Goal: Book appointment/travel/reservation

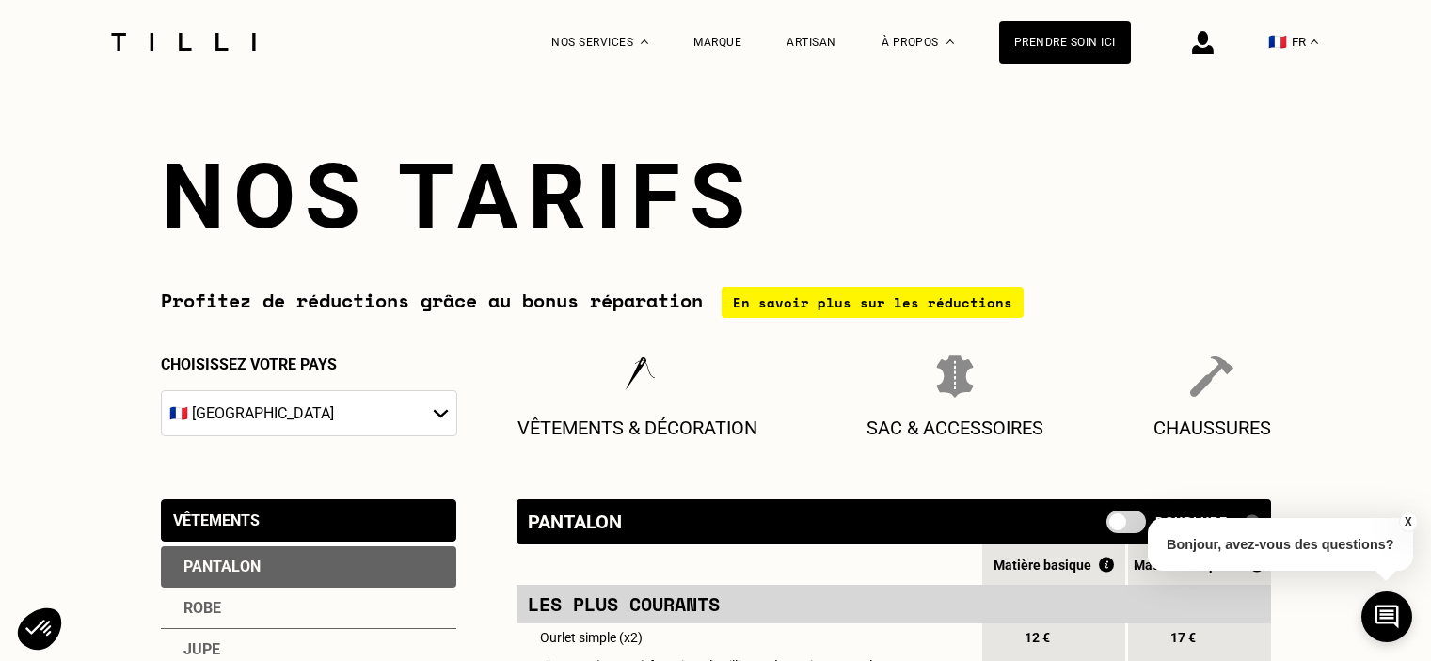
select select "FR"
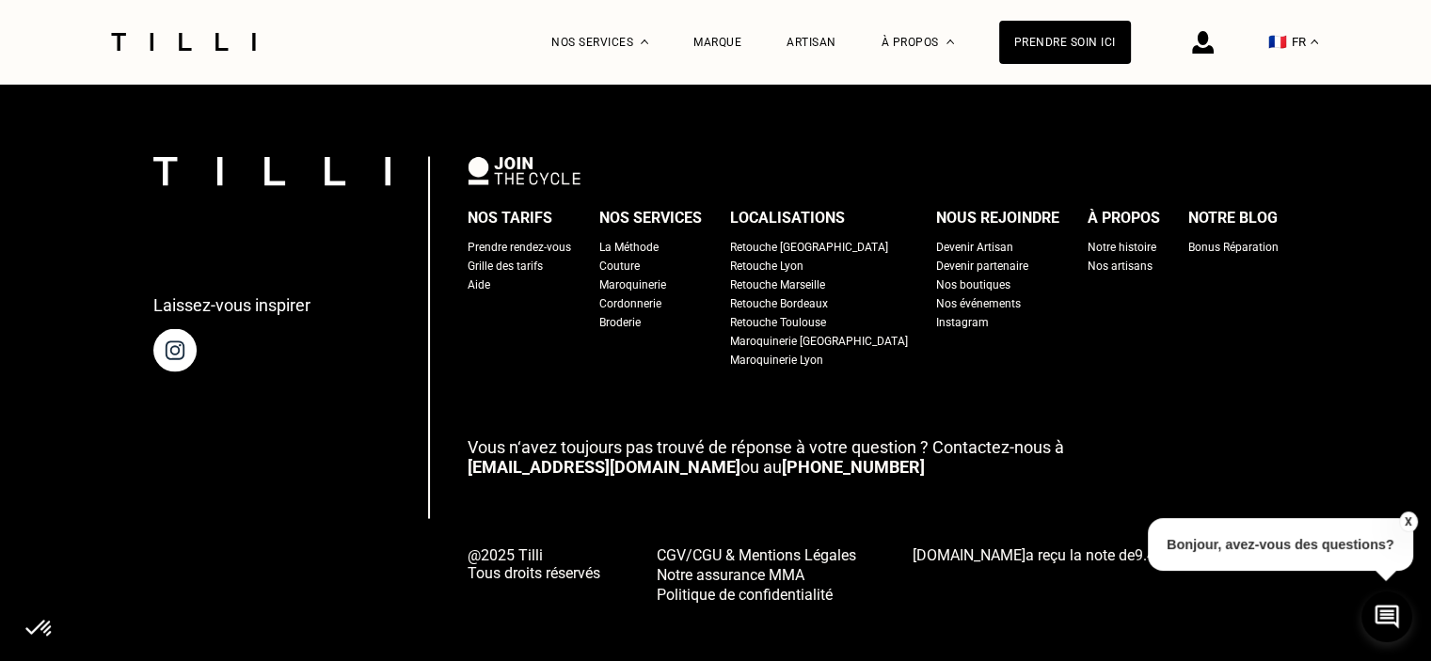
scroll to position [3581, 0]
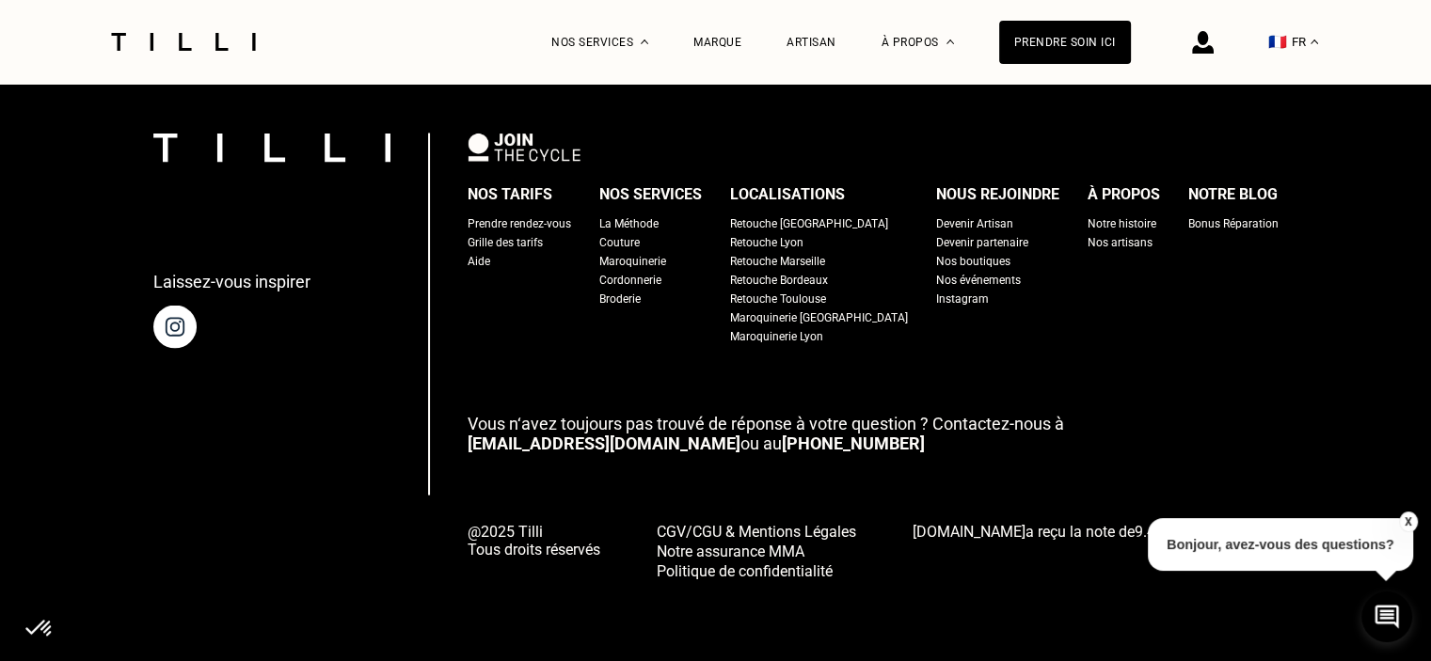
click at [549, 221] on div "Prendre rendez-vous" at bounding box center [518, 223] width 103 height 19
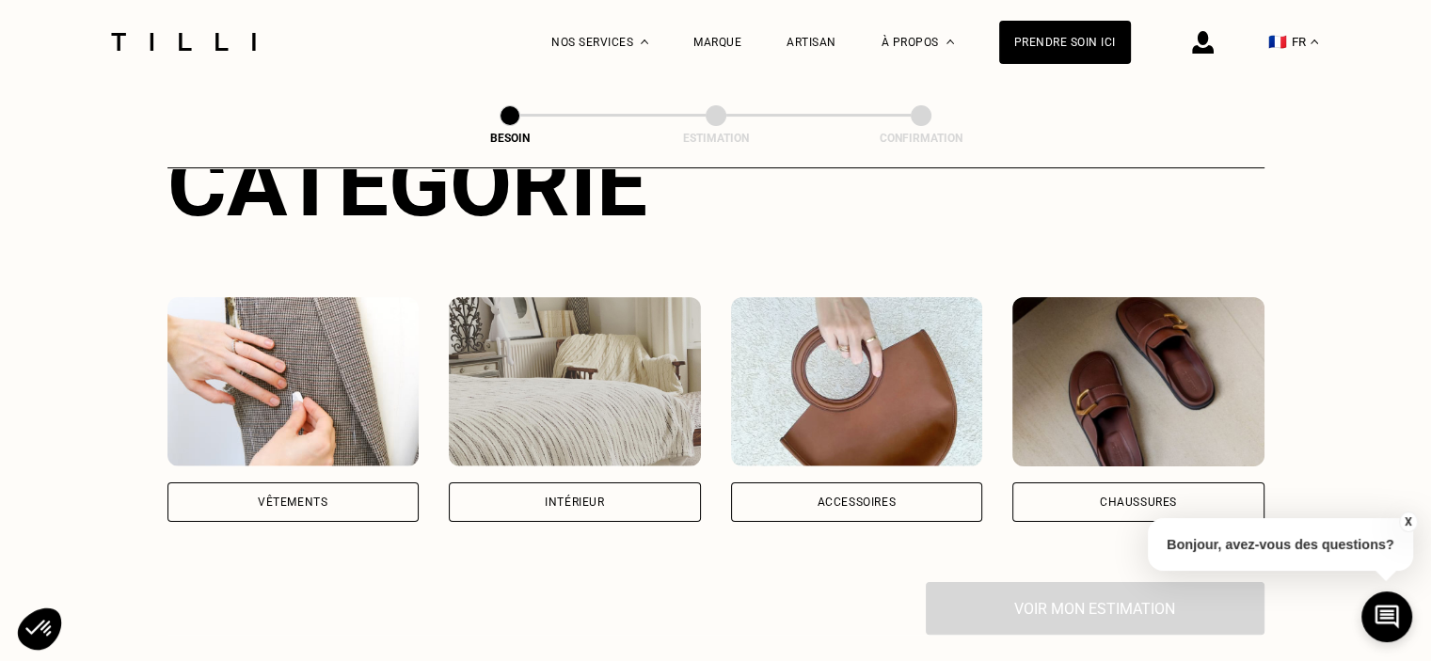
scroll to position [275, 0]
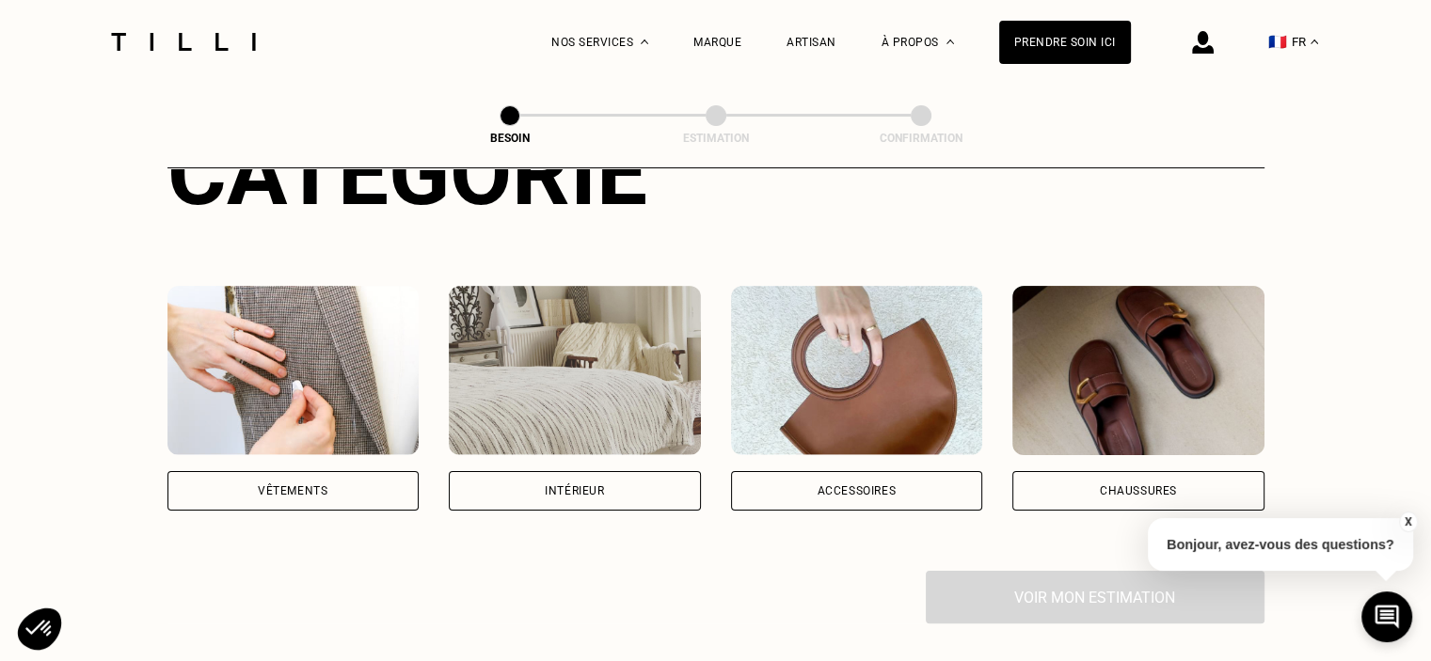
click at [786, 368] on img at bounding box center [857, 370] width 252 height 169
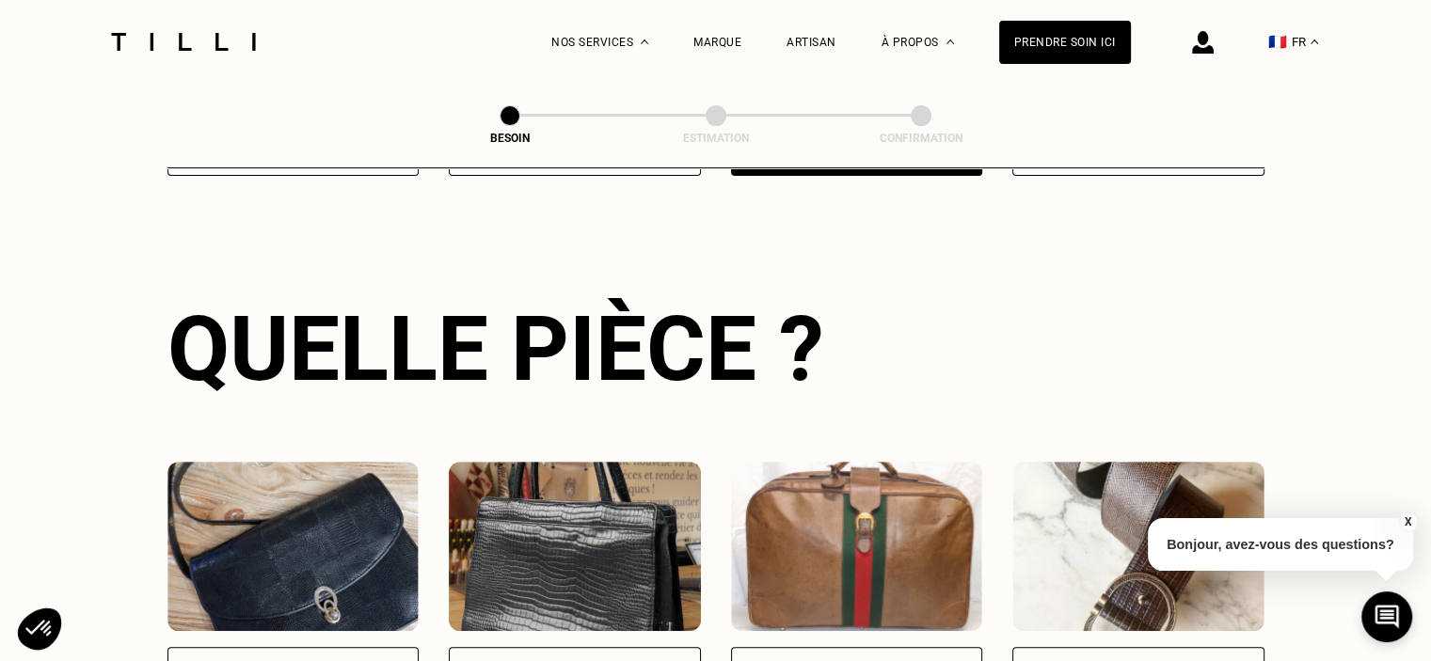
scroll to position [613, 0]
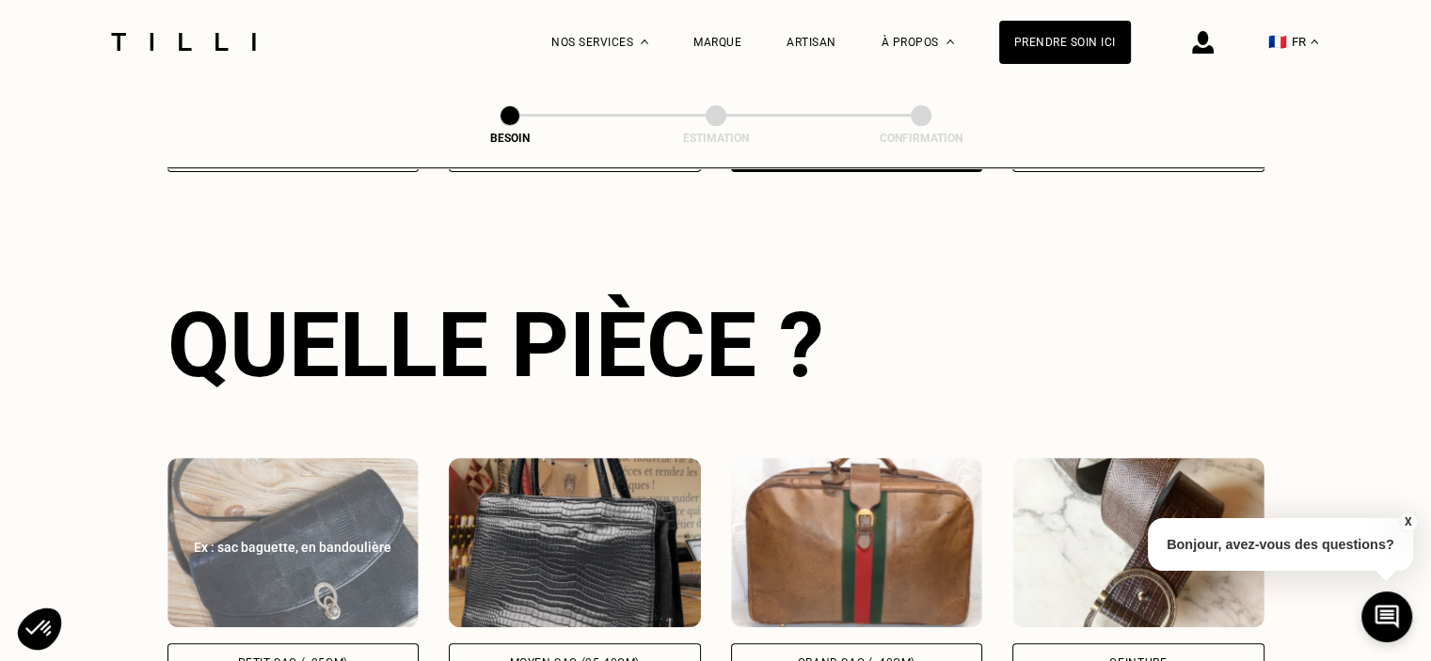
click at [306, 657] on div "Petit sac (<25cm)" at bounding box center [293, 662] width 110 height 11
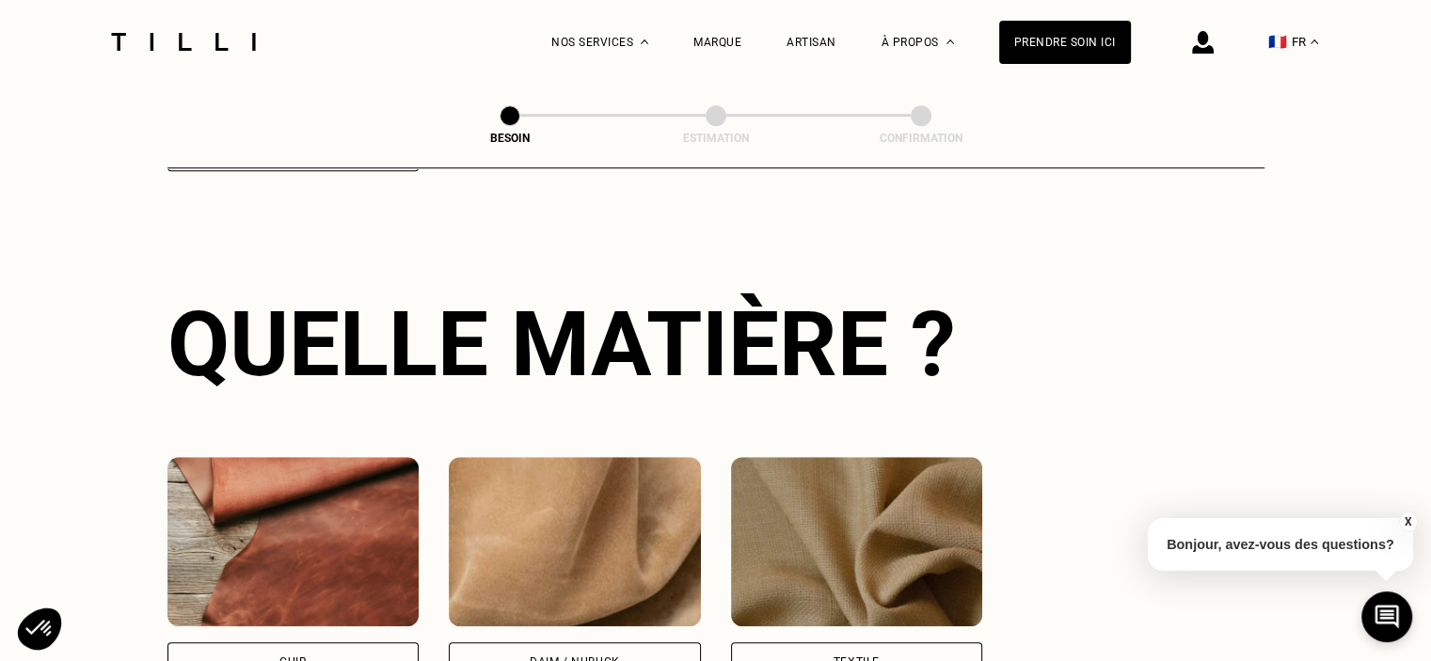
scroll to position [1381, 0]
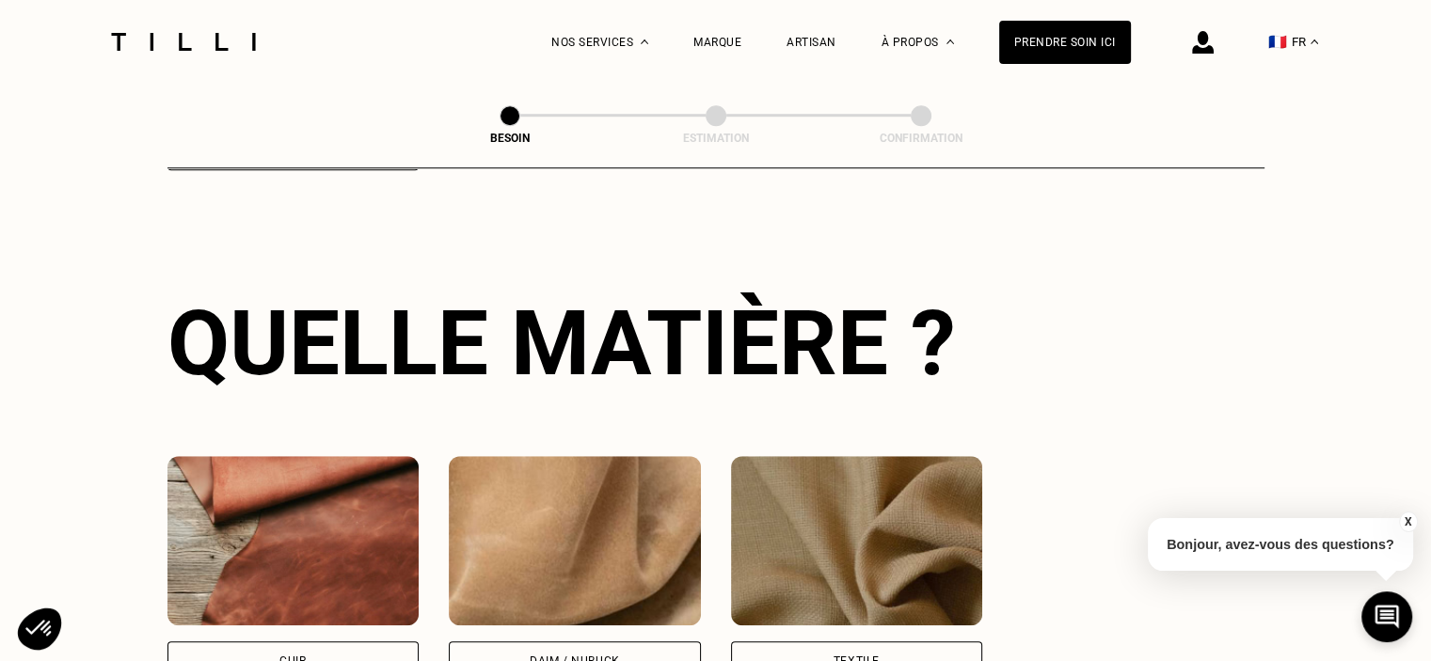
click at [298, 519] on img at bounding box center [293, 540] width 252 height 169
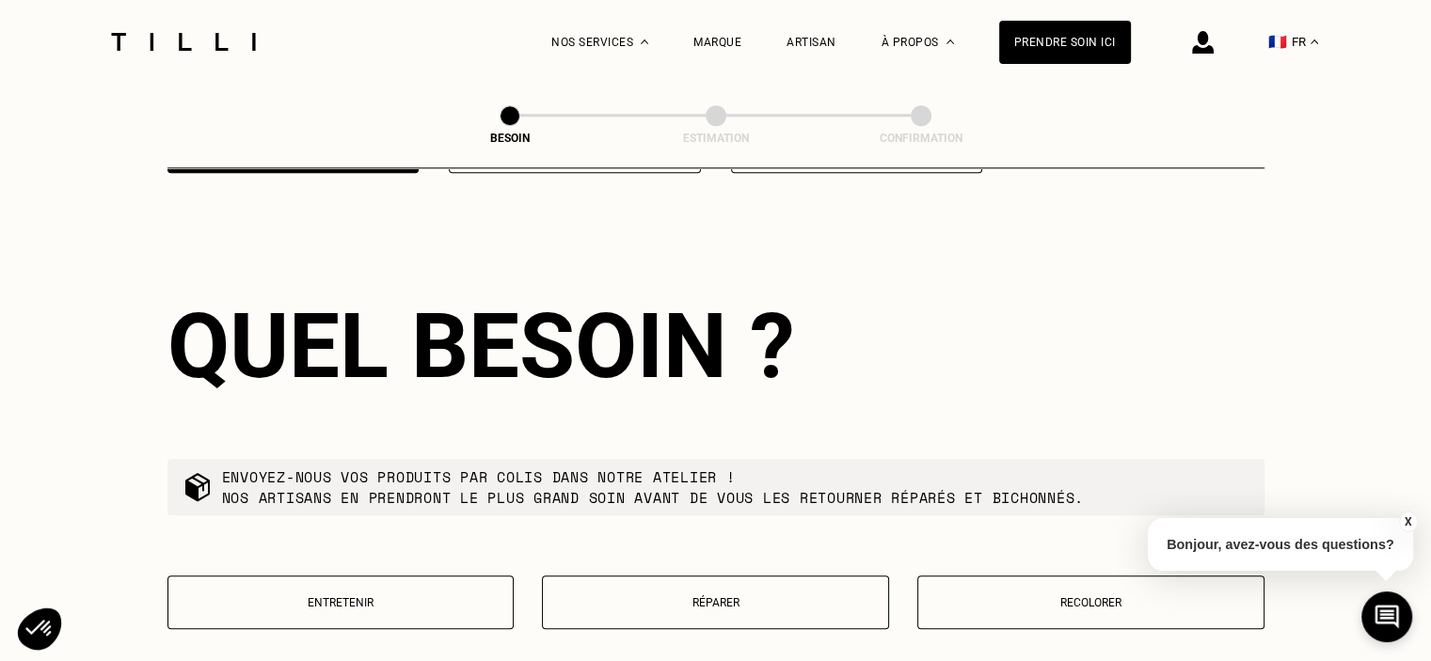
scroll to position [1894, 0]
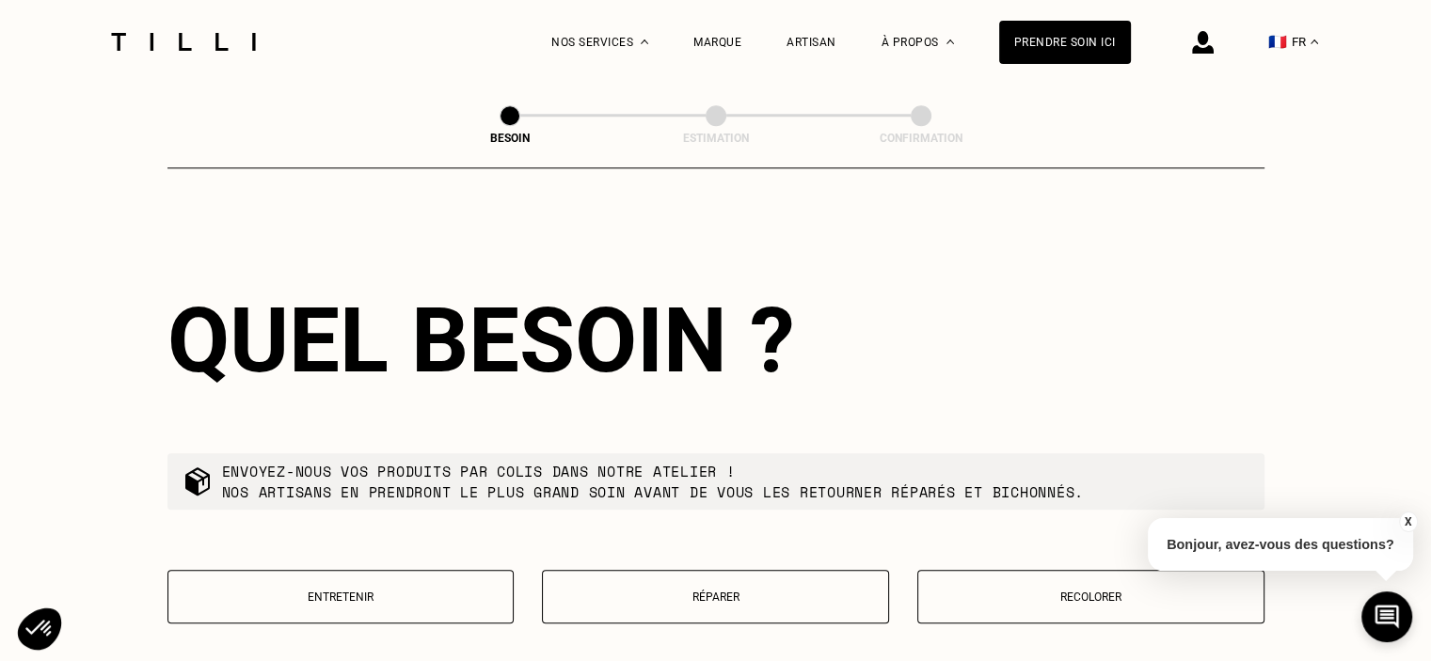
click at [633, 601] on button "Réparer" at bounding box center [715, 597] width 347 height 54
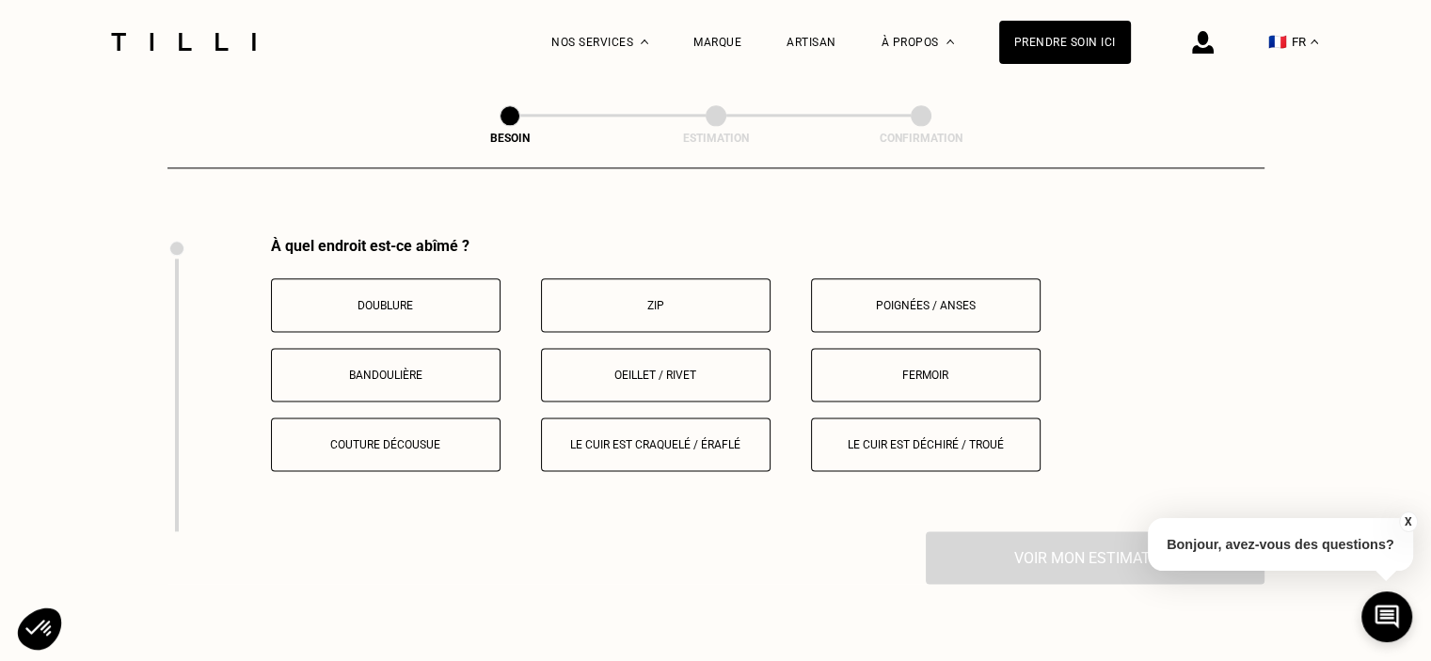
scroll to position [2378, 0]
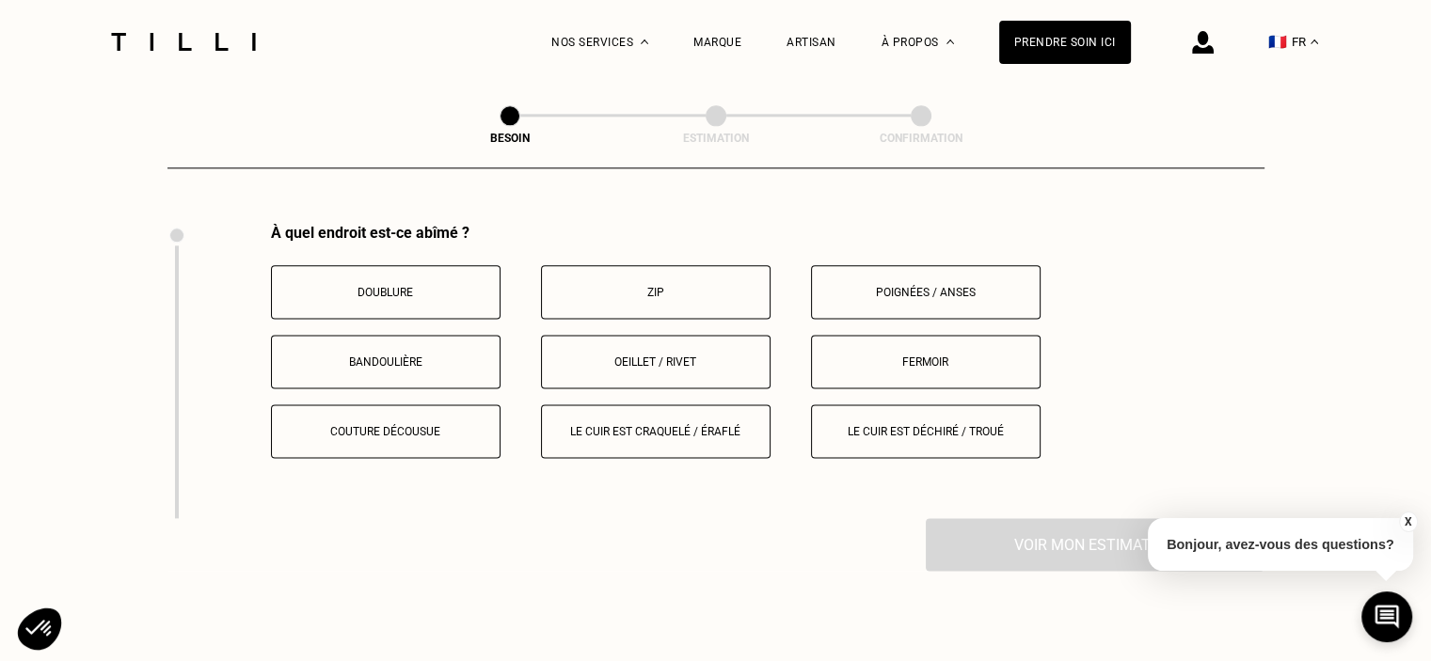
click at [974, 265] on button "Poignées / anses" at bounding box center [926, 292] width 230 height 54
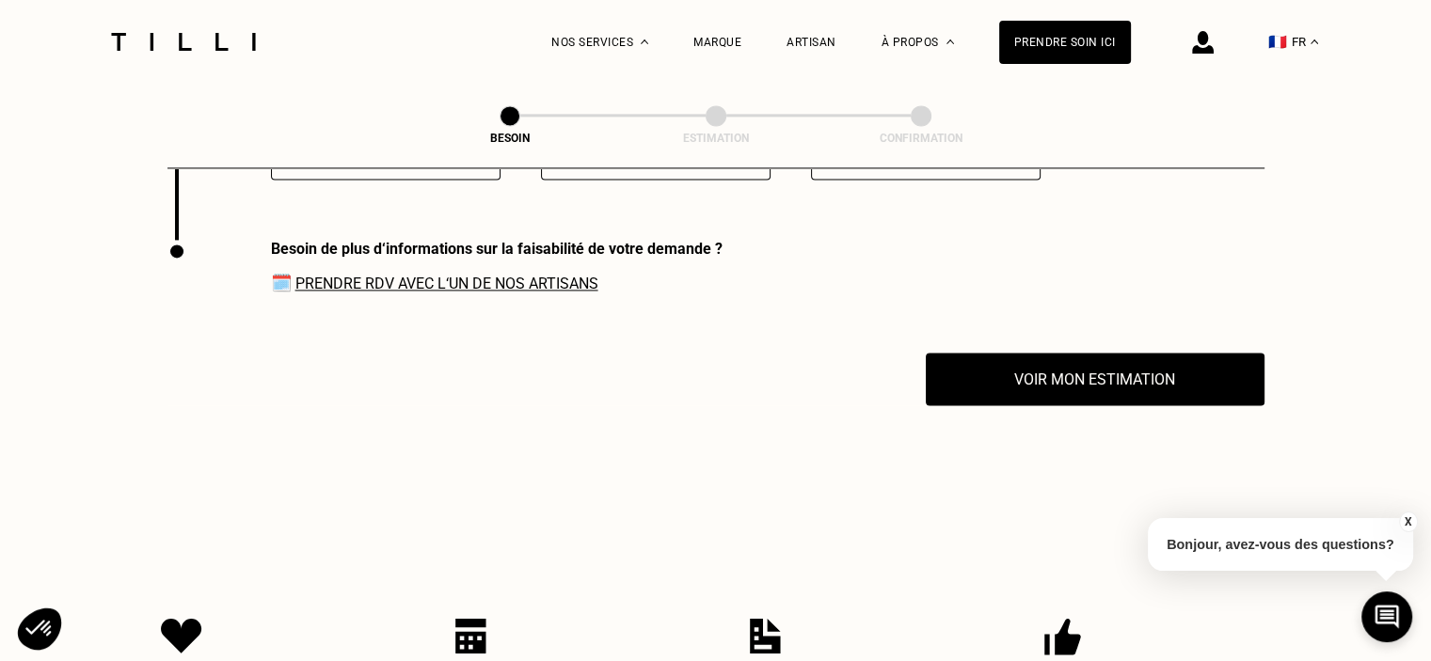
scroll to position [2672, 0]
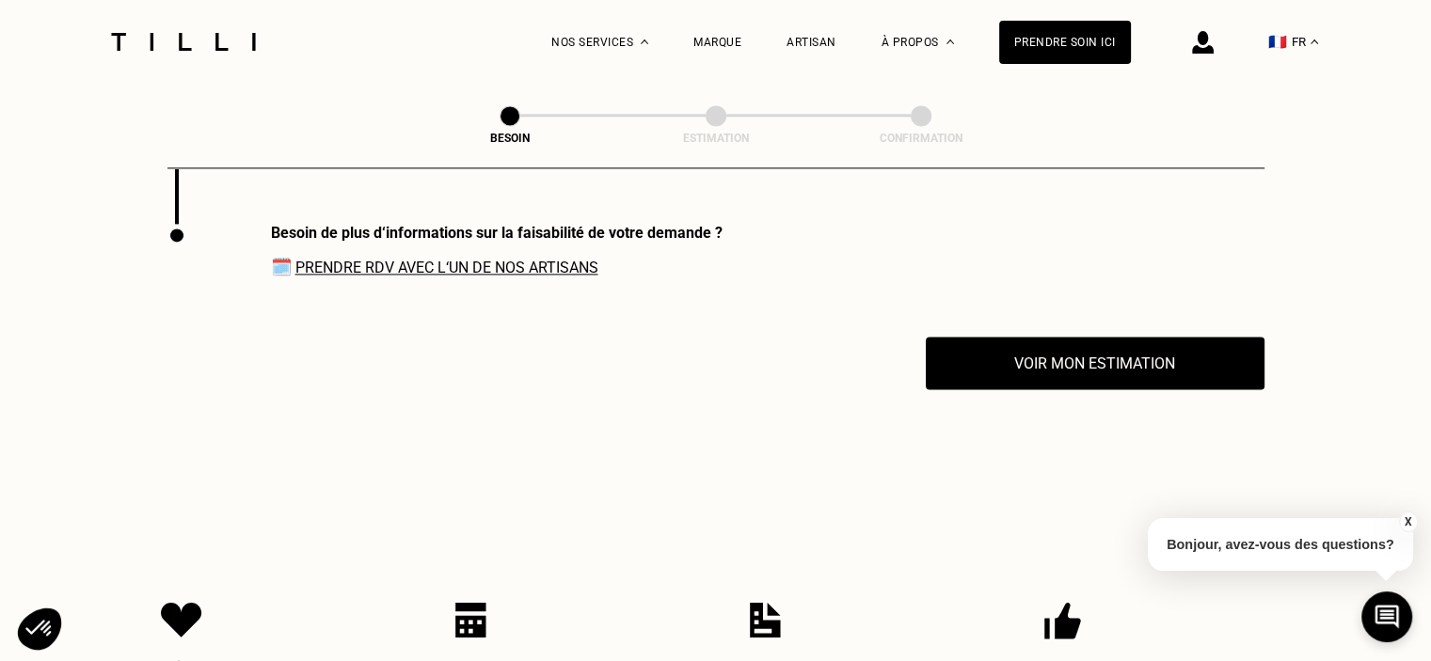
click at [801, 324] on div "Besoin de plus d‘informations sur la faisabilité de votre demande ? 🗓️ Prendre …" at bounding box center [715, 280] width 1097 height 113
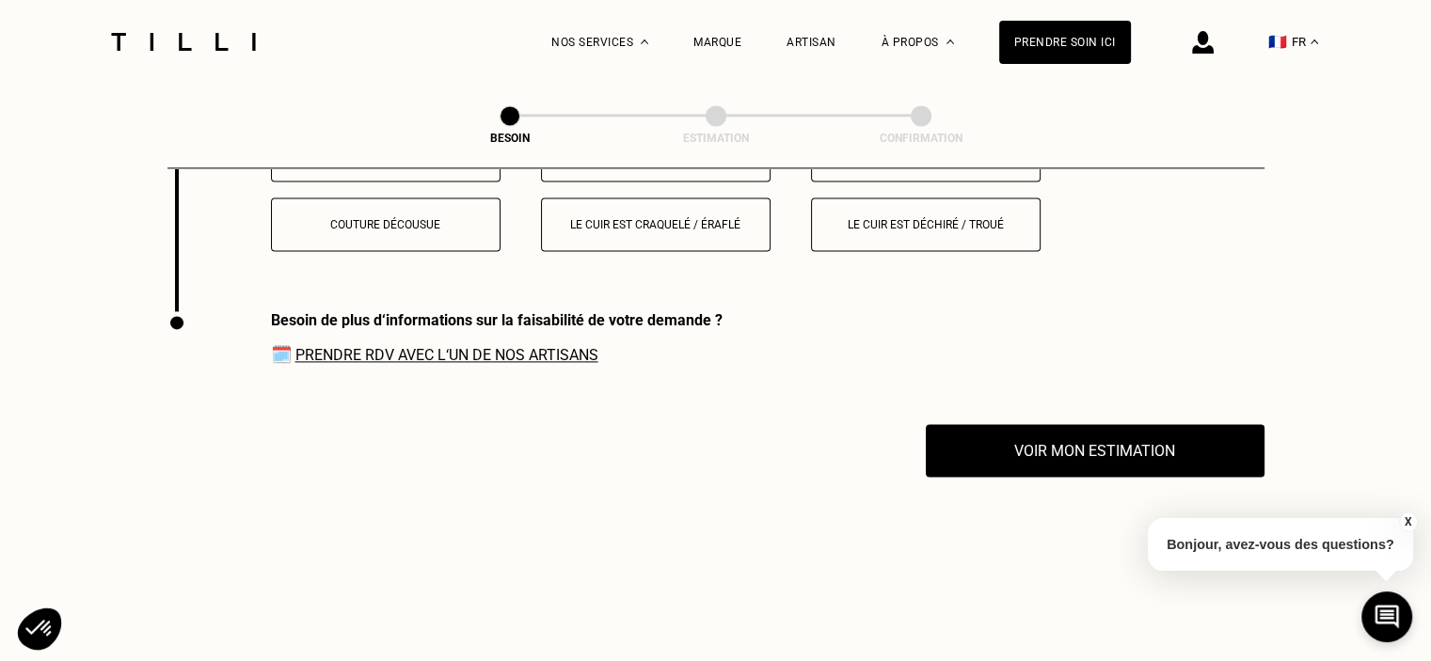
scroll to position [2559, 0]
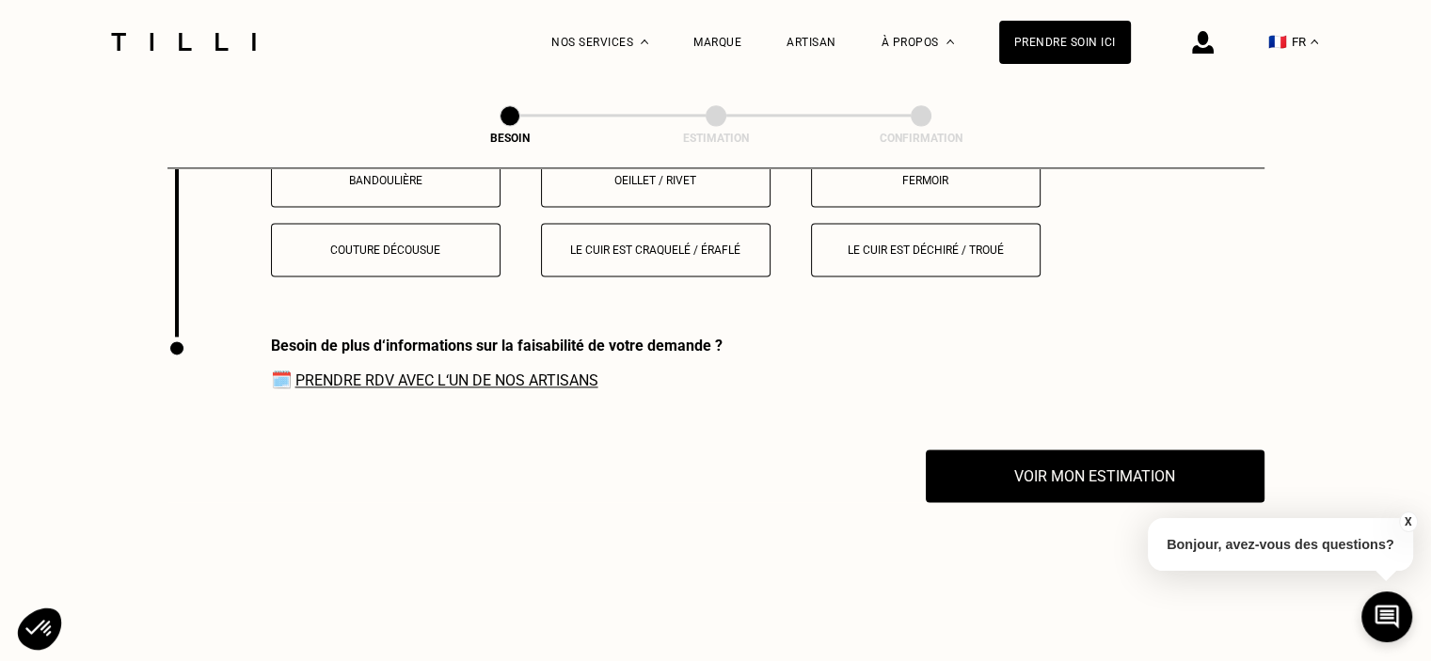
click at [719, 255] on button "Le cuir est craquelé / éraflé" at bounding box center [656, 250] width 230 height 54
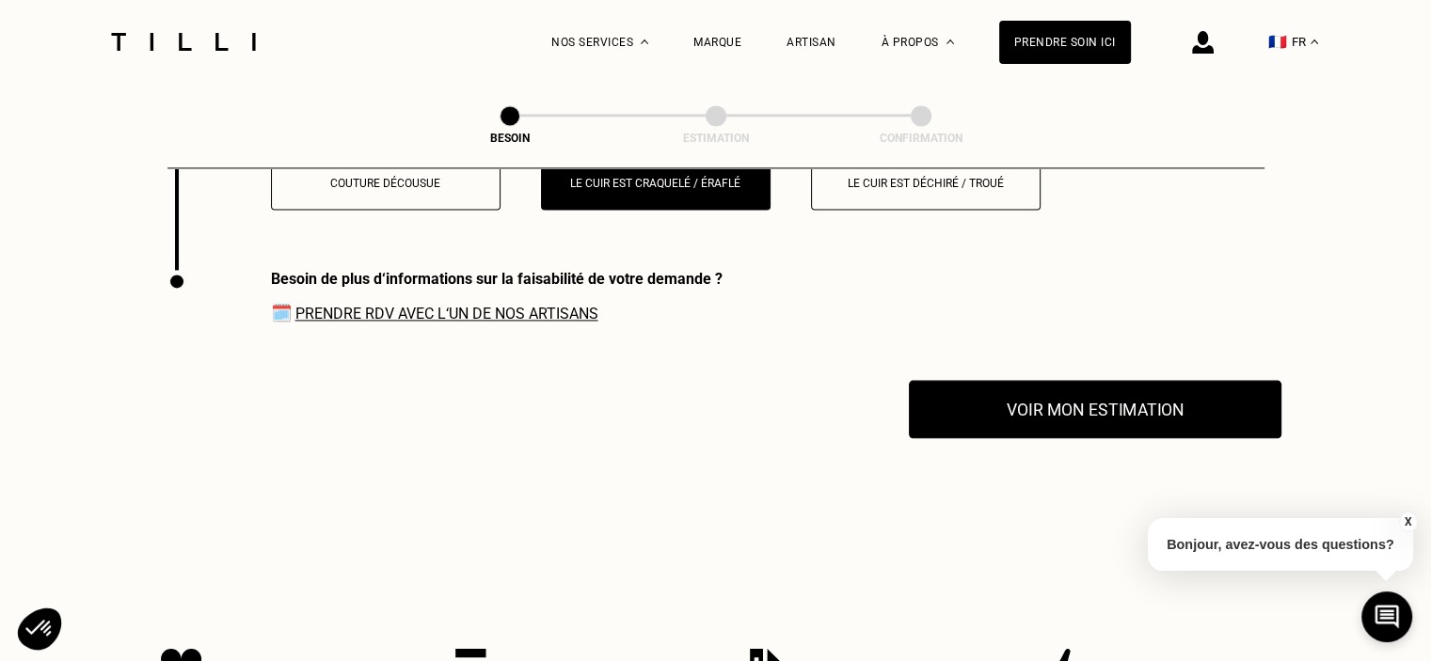
scroll to position [2635, 0]
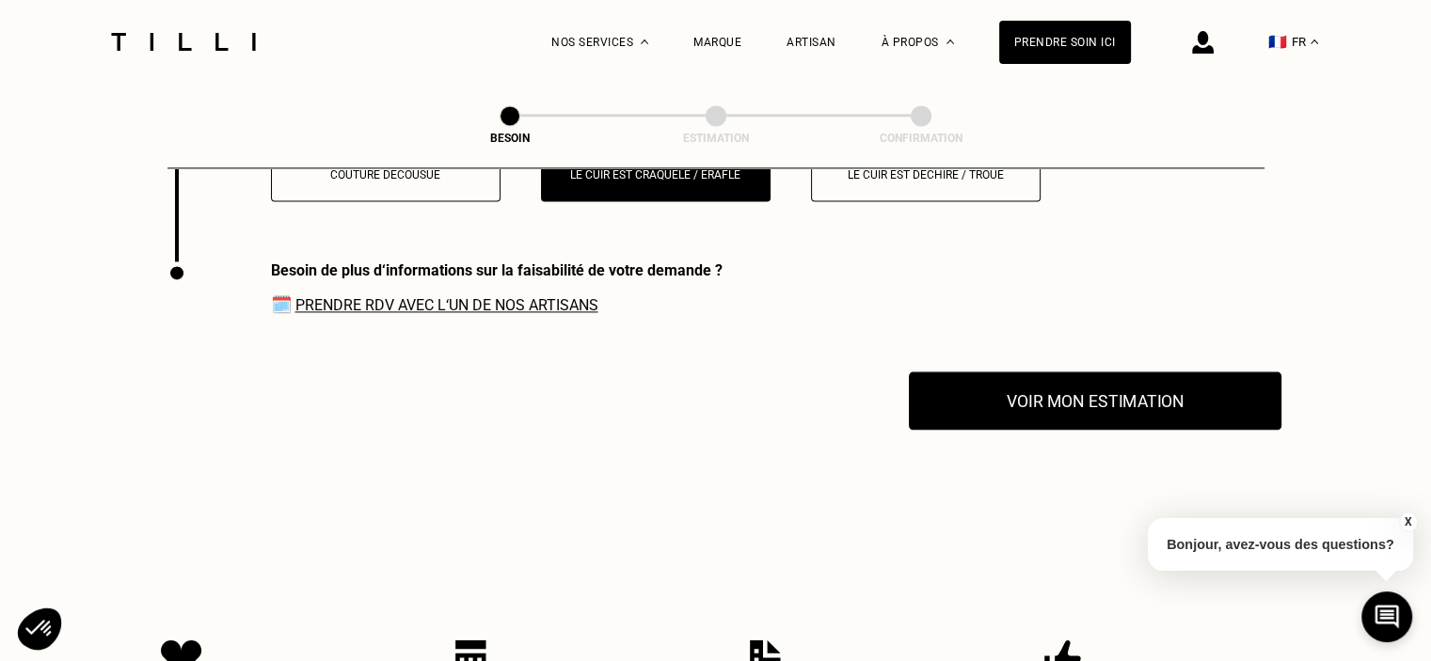
click at [1038, 390] on button "Voir mon estimation" at bounding box center [1095, 401] width 372 height 58
